Goal: Transaction & Acquisition: Book appointment/travel/reservation

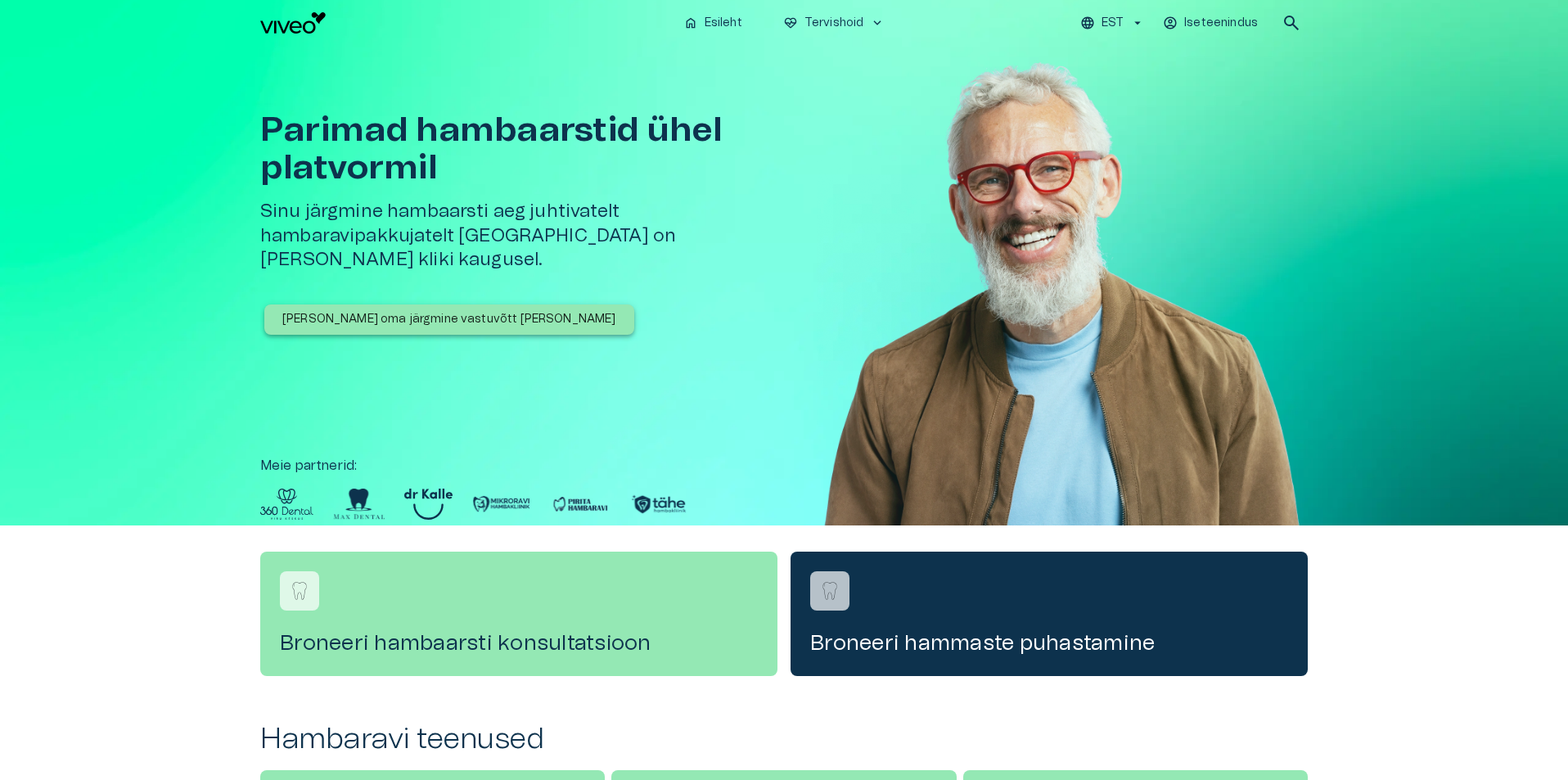
click at [477, 311] on p "[PERSON_NAME] oma järgmine vastuvõtt [PERSON_NAME]" at bounding box center [448, 320] width 333 height 17
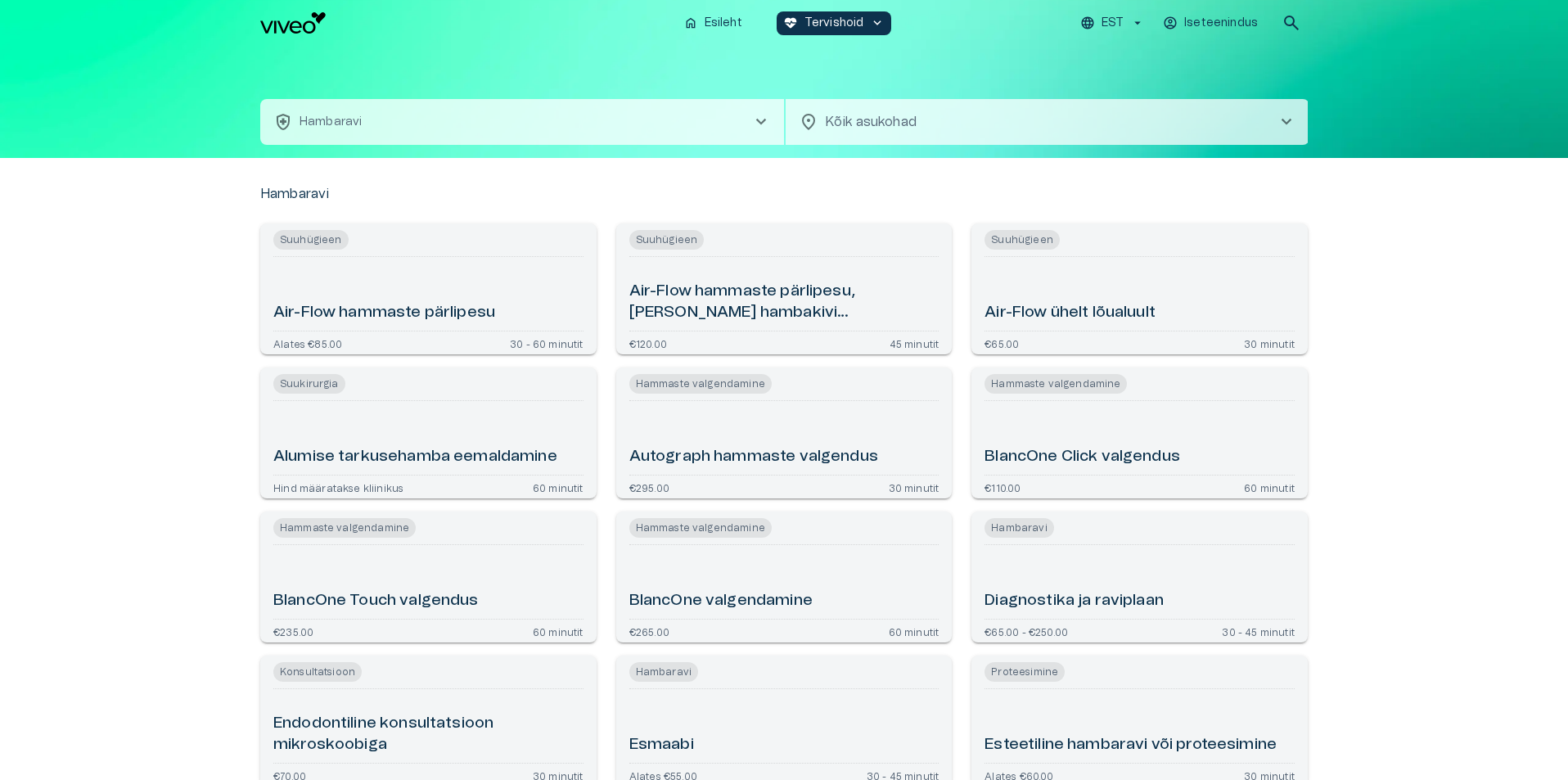
click at [515, 131] on button "health_and_safety [PERSON_NAME] chevron_right" at bounding box center [522, 121] width 524 height 45
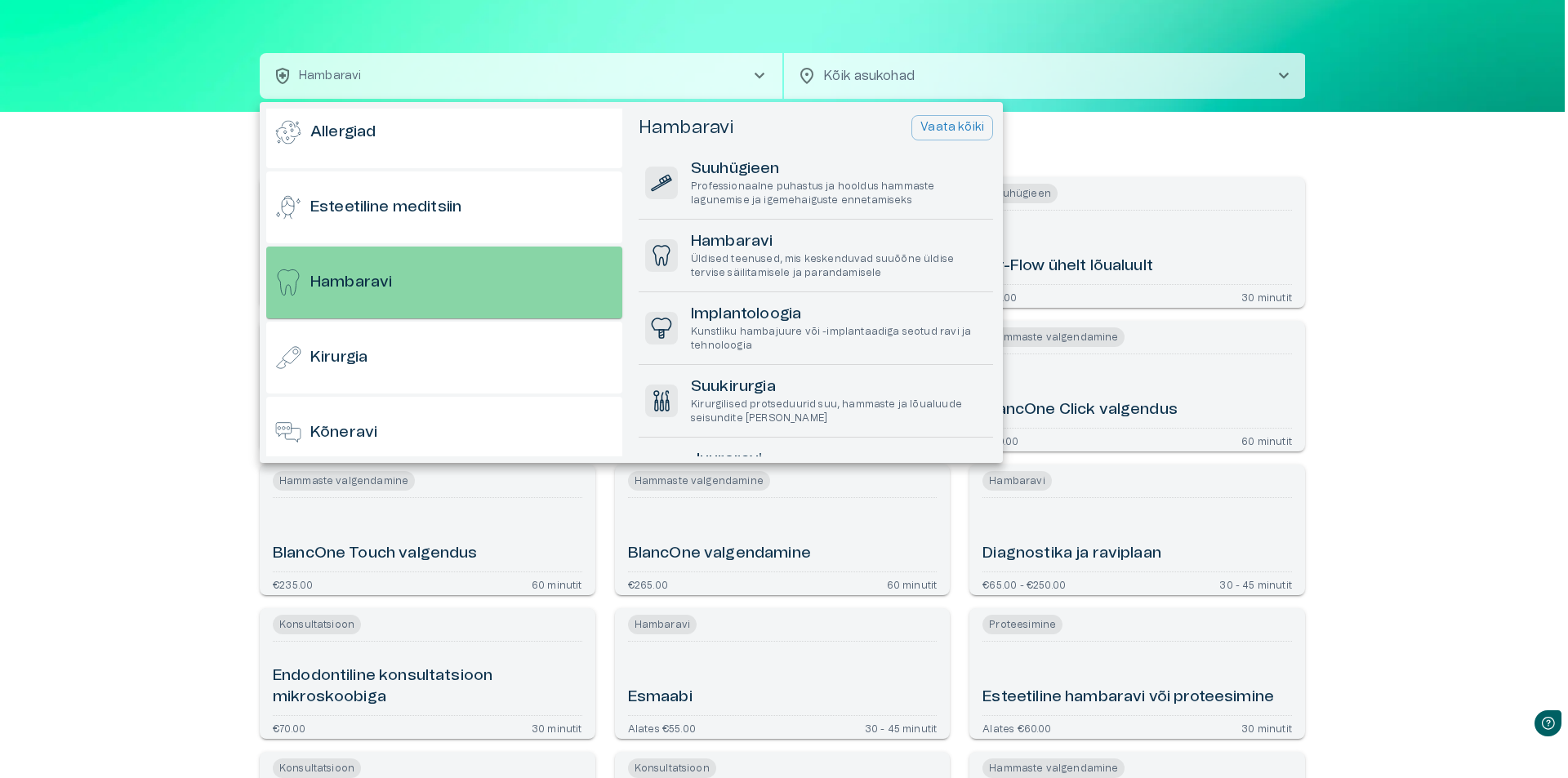
click at [416, 269] on div "Hambaravi" at bounding box center [444, 282] width 356 height 72
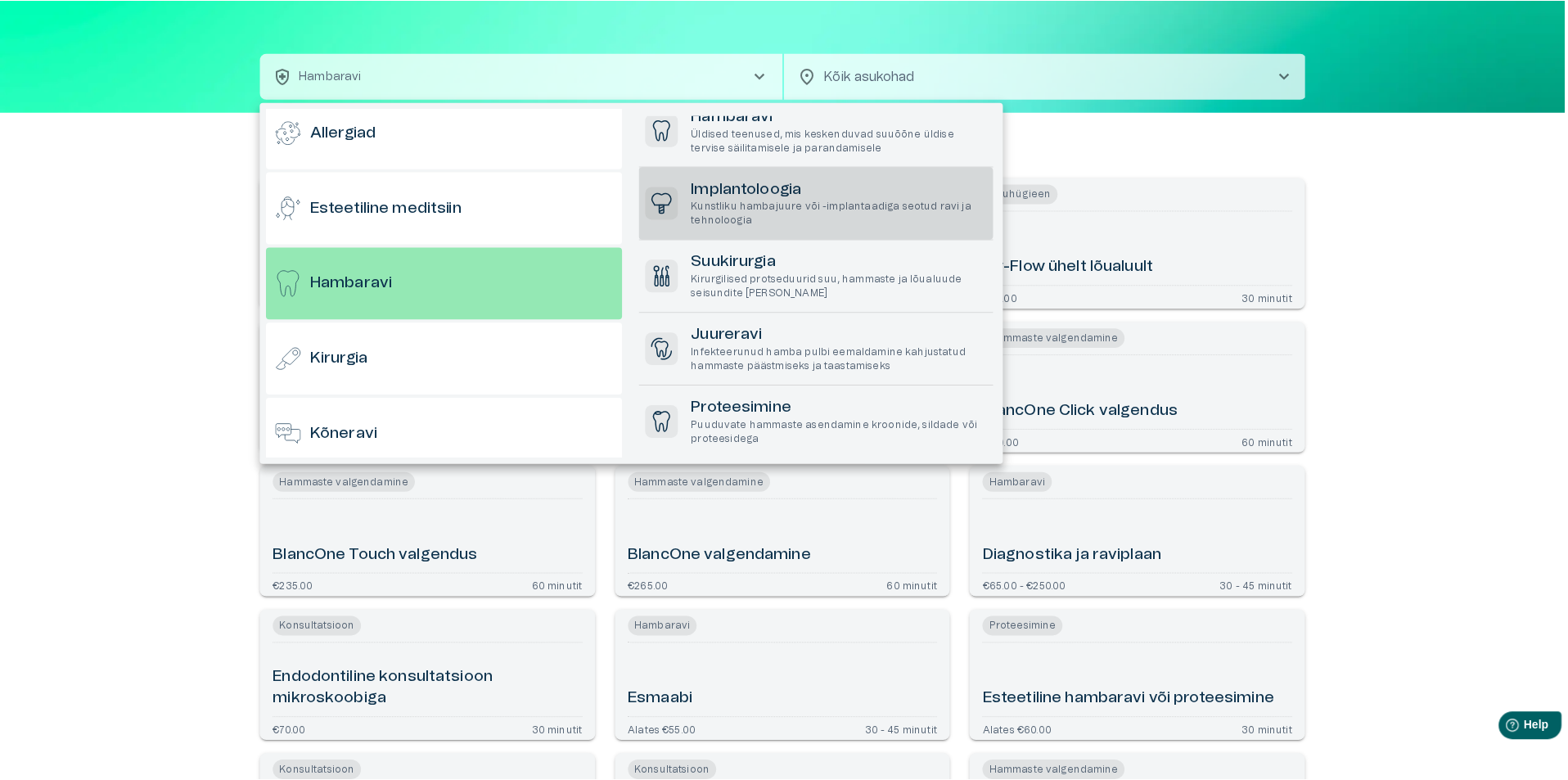
scroll to position [164, 0]
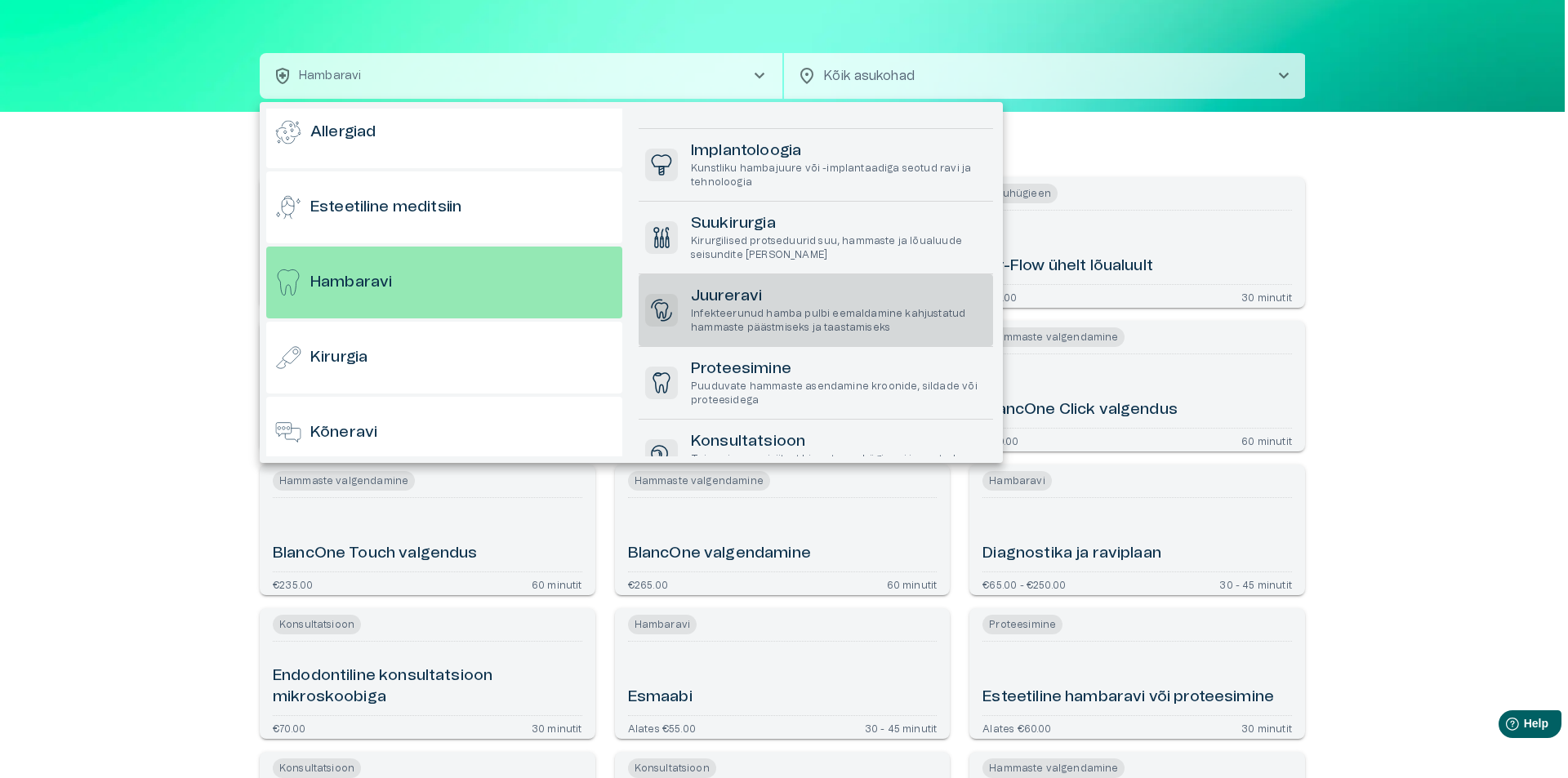
click at [843, 325] on p "Infekteerunud hamba pulbi eemaldamine kahjustatud hammaste päästmiseks ja taast…" at bounding box center [838, 321] width 296 height 27
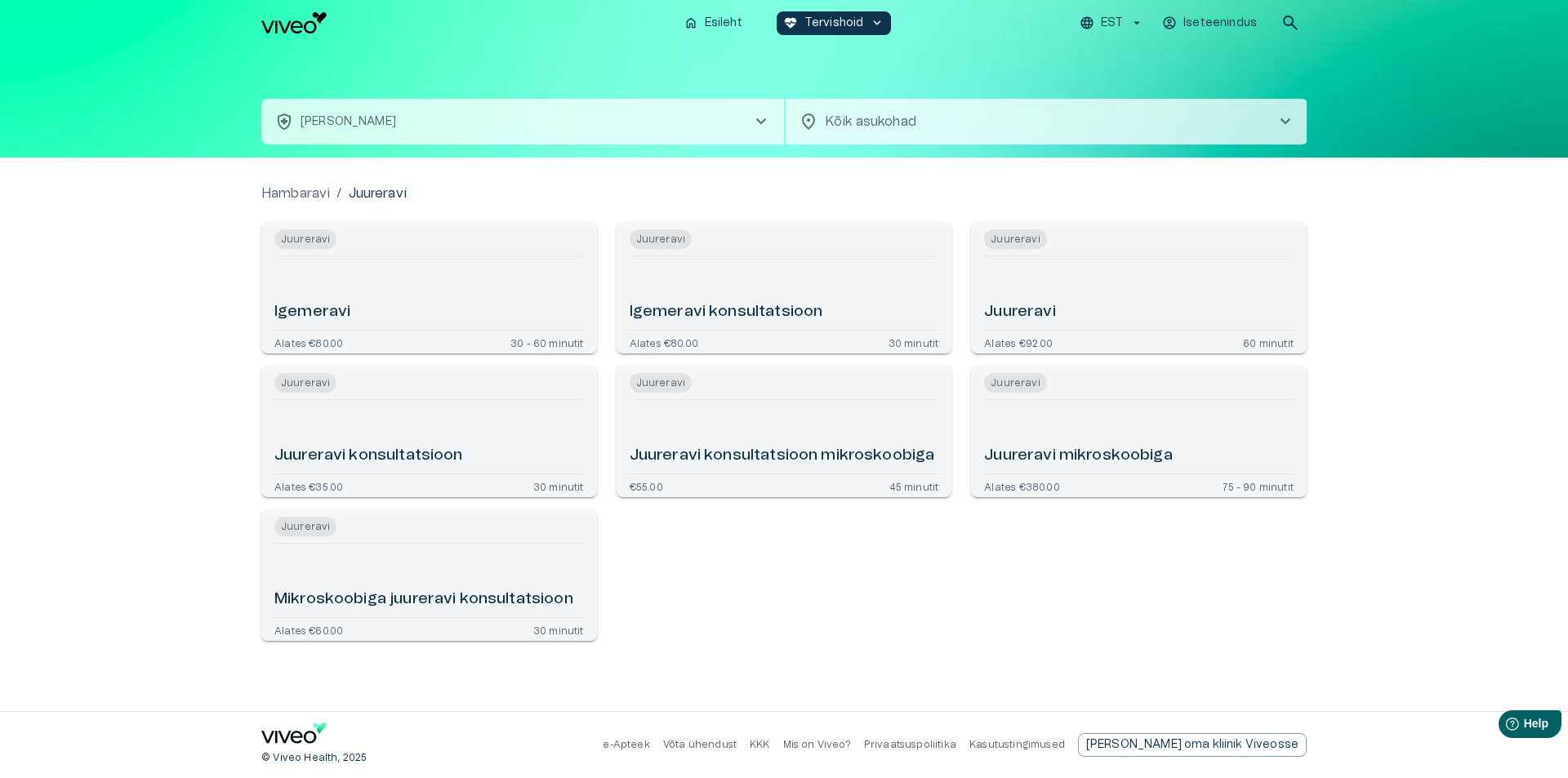
click at [1133, 281] on div "Juureravi" at bounding box center [1139, 292] width 310 height 61
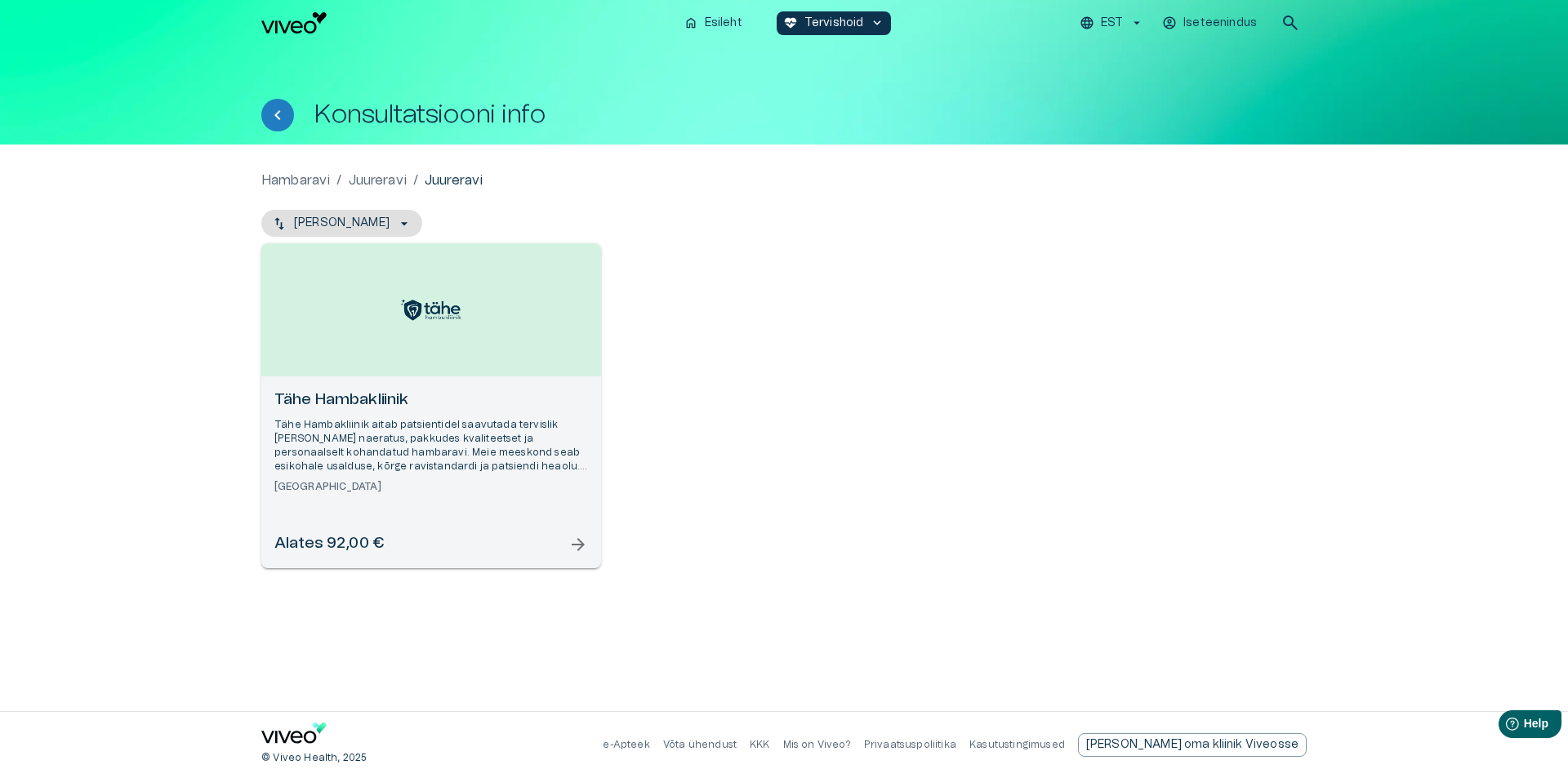
click at [582, 538] on span "arrow_forward" at bounding box center [577, 544] width 20 height 20
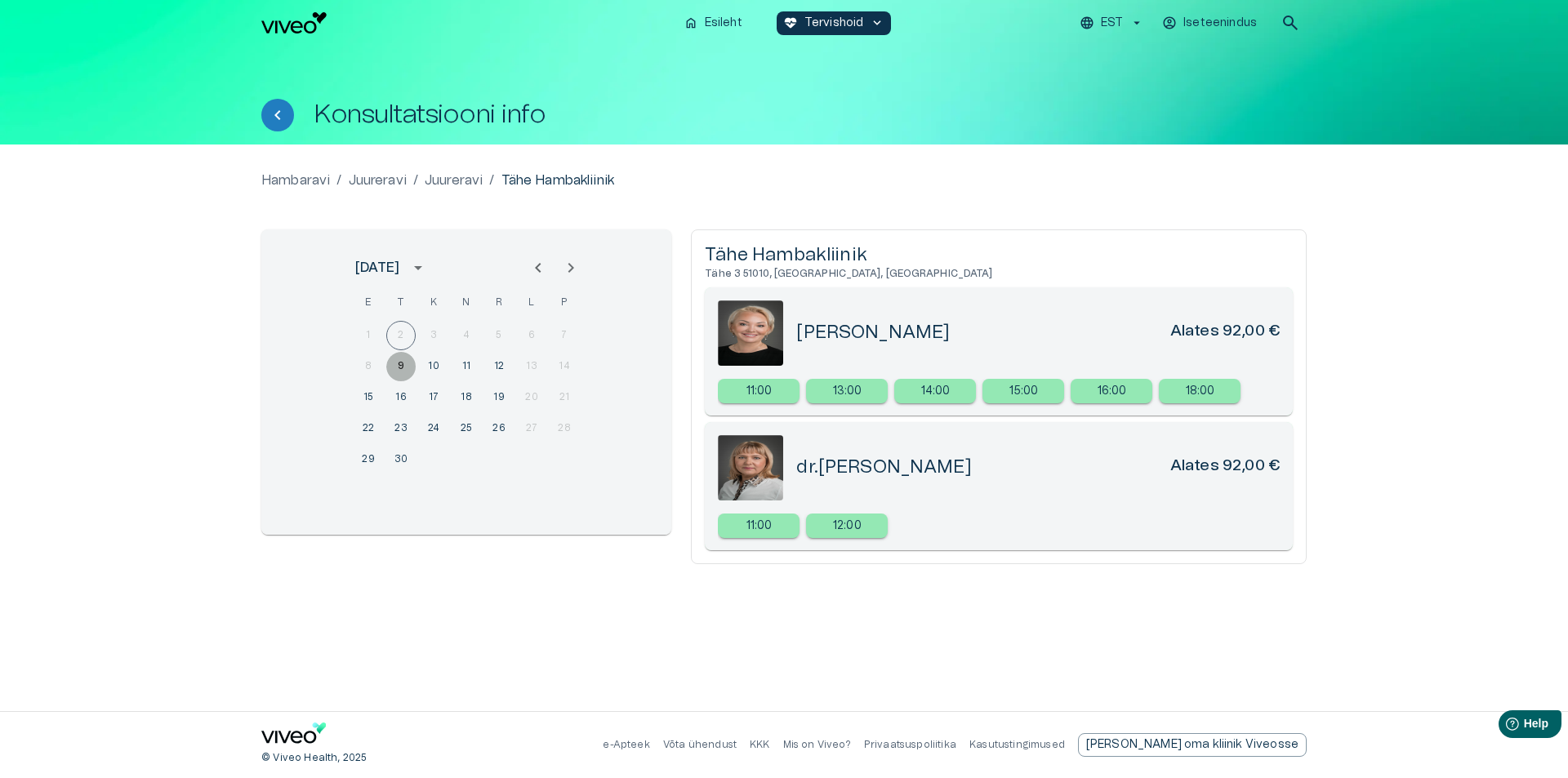
click at [402, 362] on button "9" at bounding box center [400, 366] width 29 height 29
click at [434, 360] on button "10" at bounding box center [434, 366] width 29 height 29
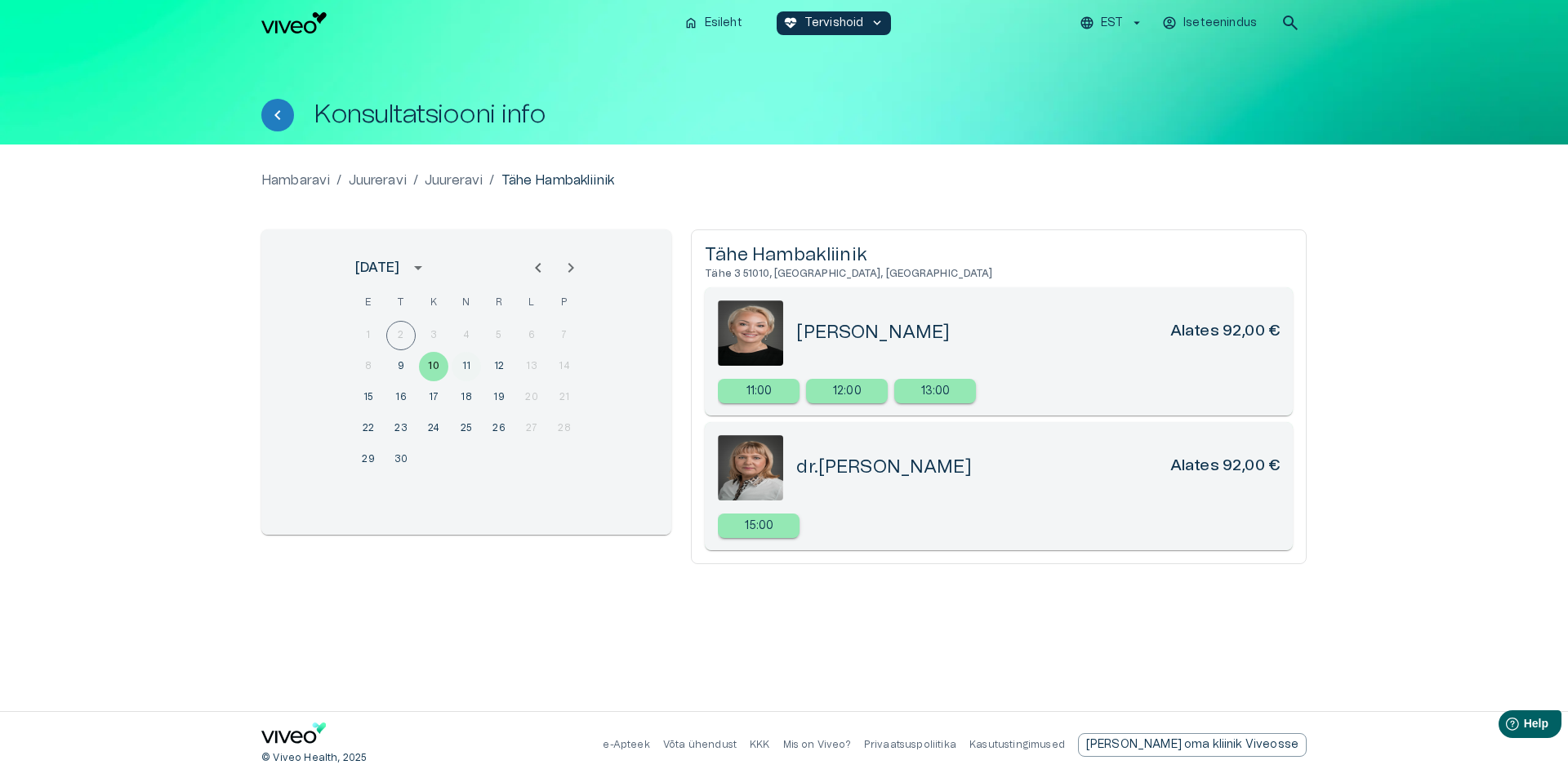
click at [467, 359] on button "11" at bounding box center [466, 366] width 29 height 29
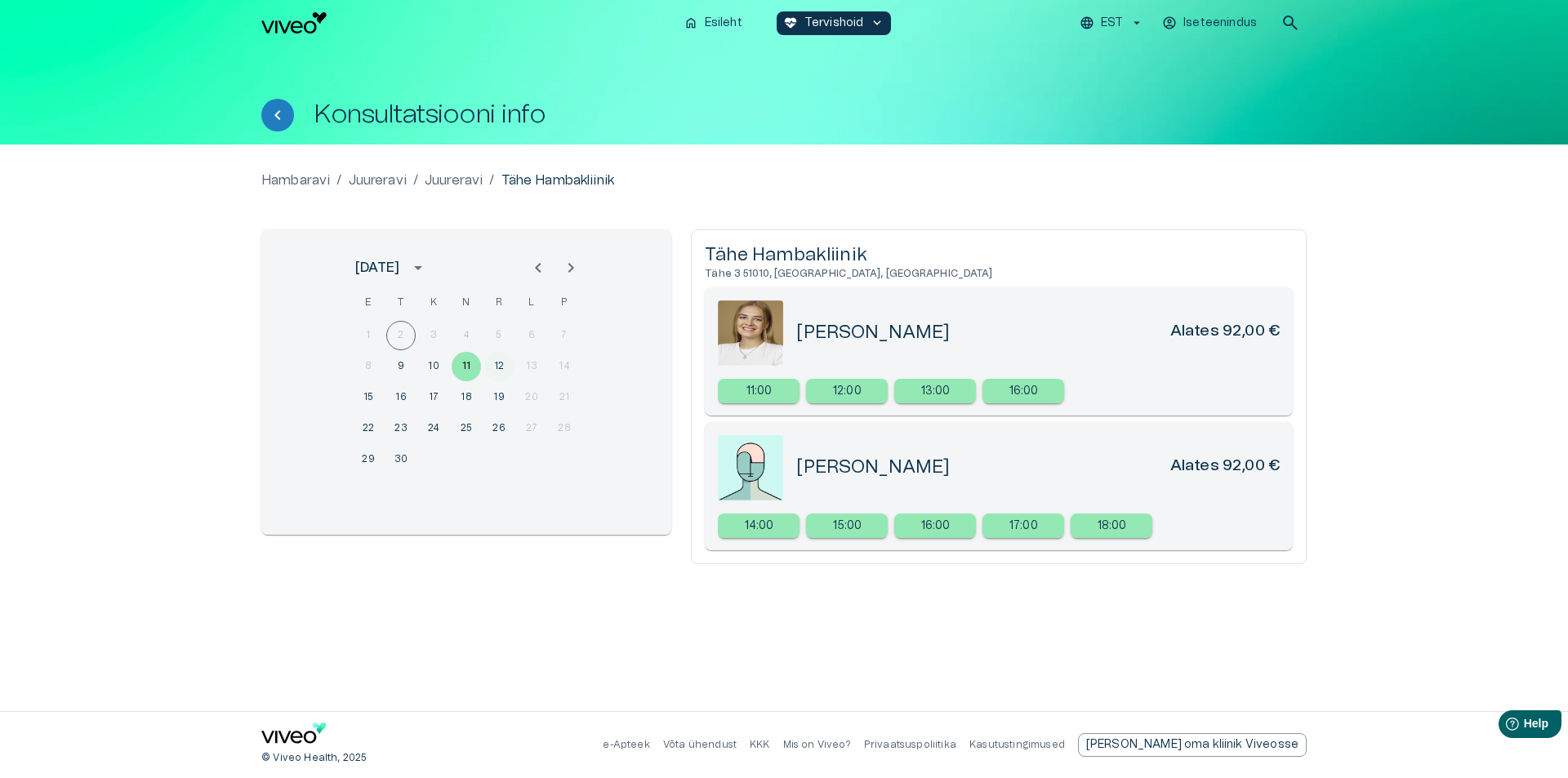
click at [495, 364] on button "12" at bounding box center [499, 366] width 29 height 29
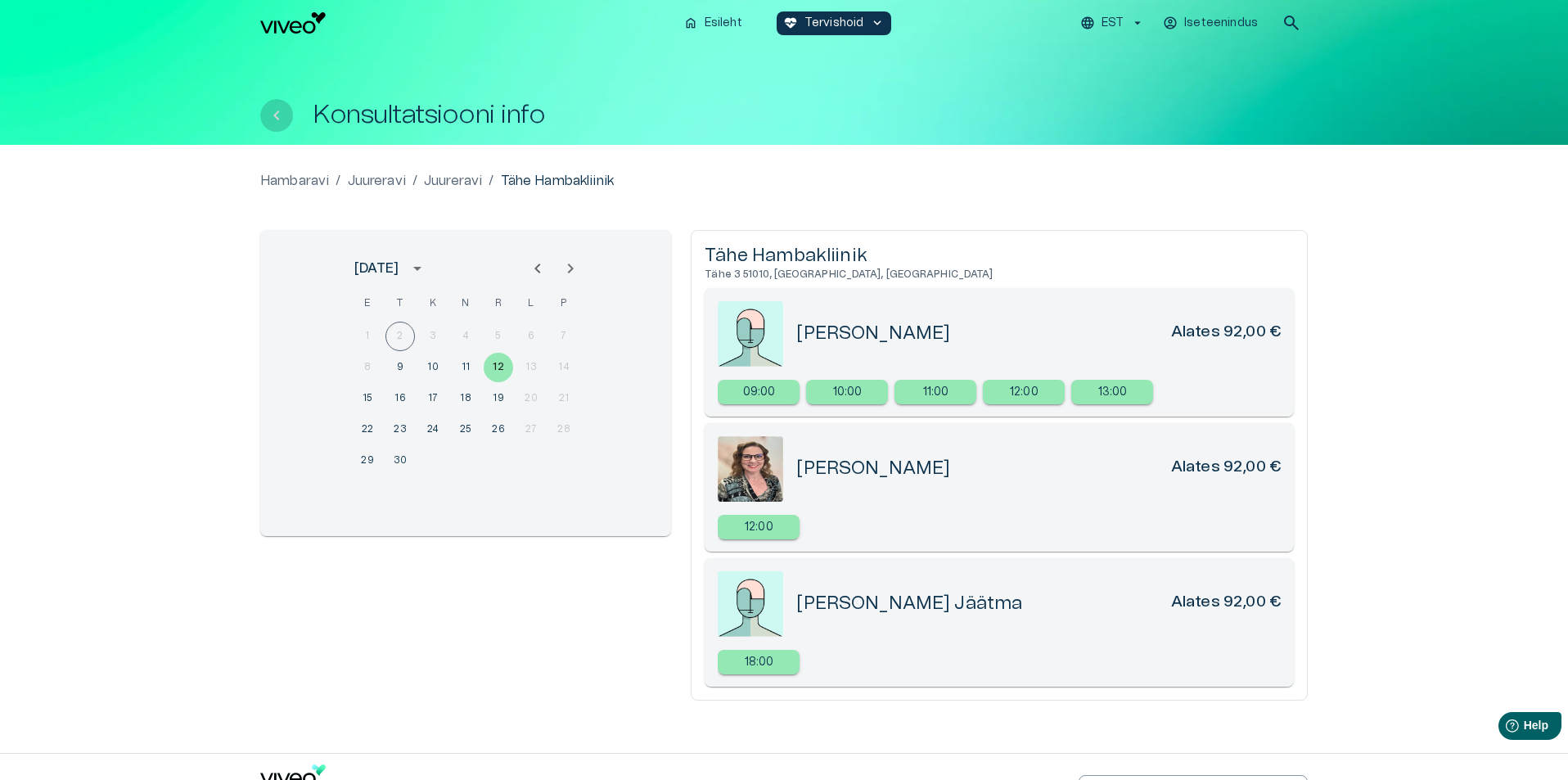
click at [280, 118] on icon "Tagasi" at bounding box center [276, 115] width 20 height 20
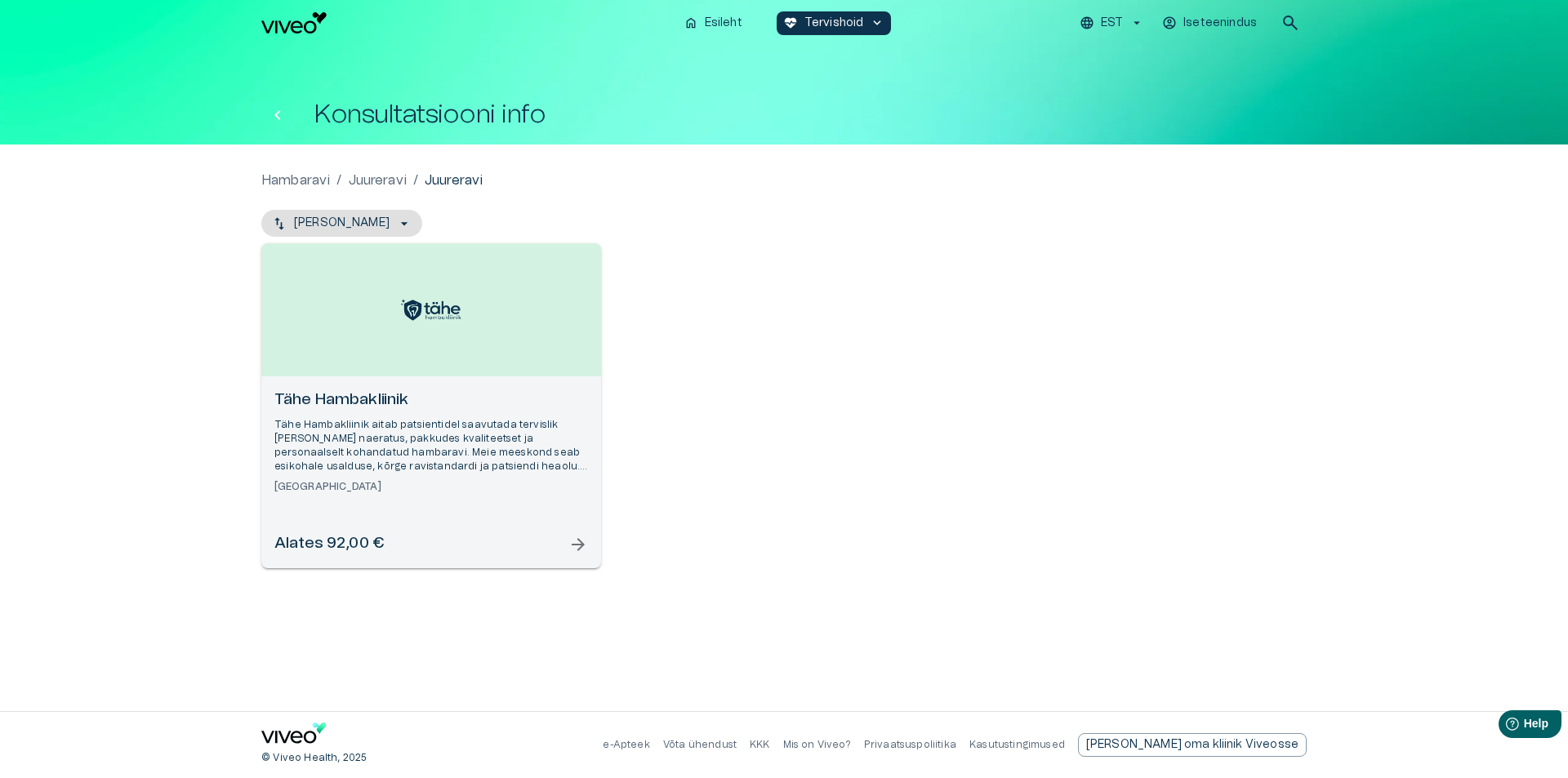
click at [281, 116] on icon "Tagasi" at bounding box center [277, 115] width 20 height 20
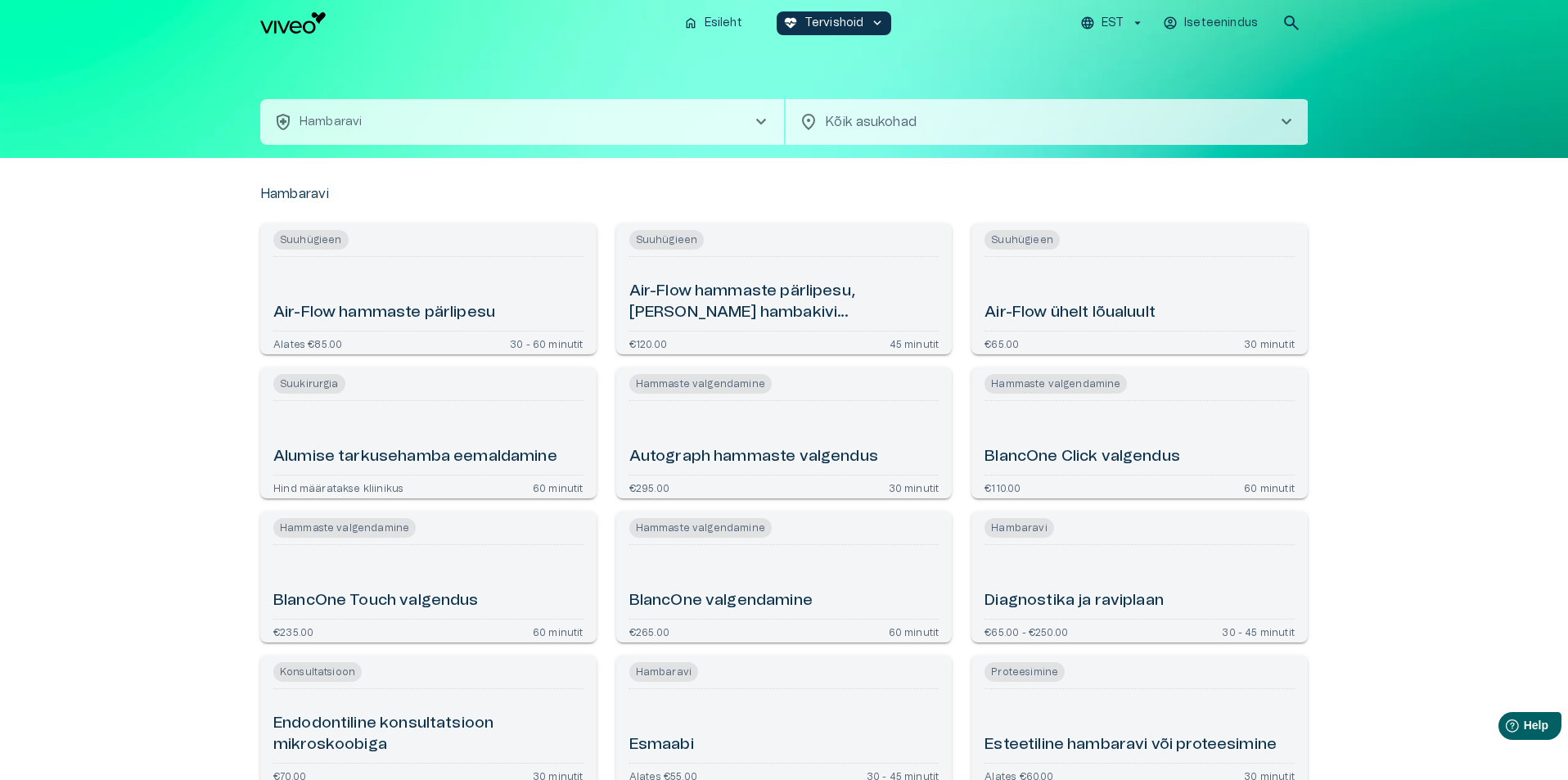
scroll to position [45, 0]
